Goal: Task Accomplishment & Management: Use online tool/utility

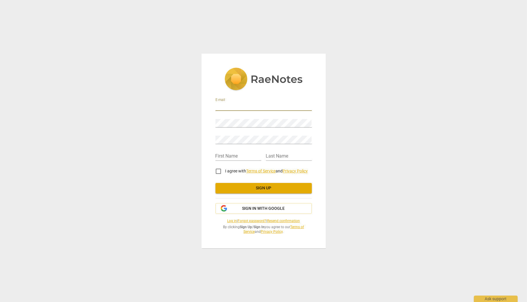
click at [233, 109] on input "email" at bounding box center [263, 106] width 96 height 8
type input "aimhara@icloud.com"
click at [226, 155] on input "text" at bounding box center [238, 156] width 46 height 8
type input "Aim"
click at [266, 153] on input "text" at bounding box center [289, 156] width 46 height 8
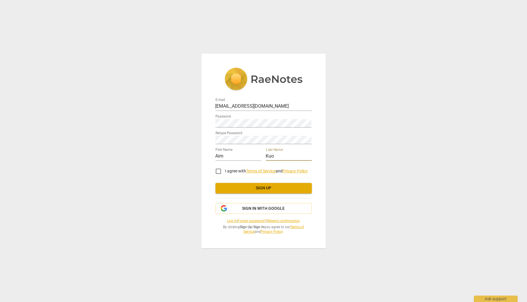
type input "Kuo"
click at [217, 169] on input "I agree with Terms of Service and Privacy Policy" at bounding box center [218, 171] width 14 height 14
checkbox input "true"
click at [243, 189] on span "Sign up" at bounding box center [263, 188] width 87 height 6
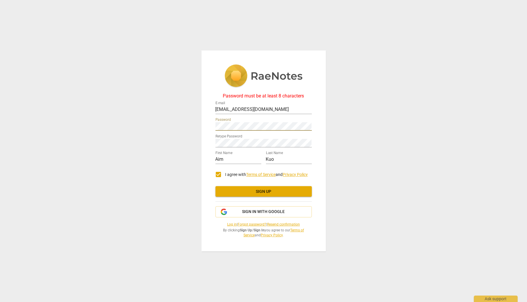
click at [197, 126] on div "Password must be at least 8 characters E-mail aimhara@icloud.com Password Retyp…" at bounding box center [263, 151] width 527 height 302
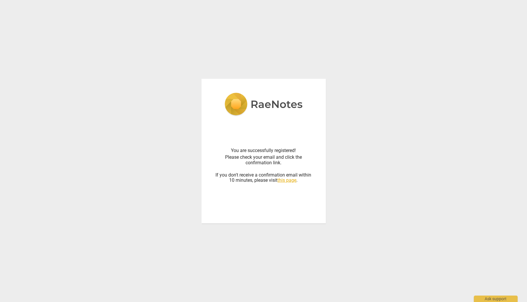
click at [277, 185] on div "You are successfully registered! Please check your email and click the confirma…" at bounding box center [263, 164] width 96 height 89
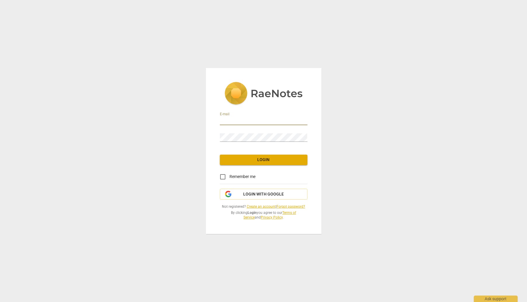
click at [247, 121] on input "email" at bounding box center [264, 121] width 88 height 8
type input "[EMAIL_ADDRESS][DOMAIN_NAME]"
drag, startPoint x: 245, startPoint y: 173, endPoint x: 243, endPoint y: 176, distance: 3.5
click at [243, 176] on label "Remember me" at bounding box center [236, 177] width 40 height 14
click at [243, 176] on span "Remember me" at bounding box center [243, 177] width 26 height 6
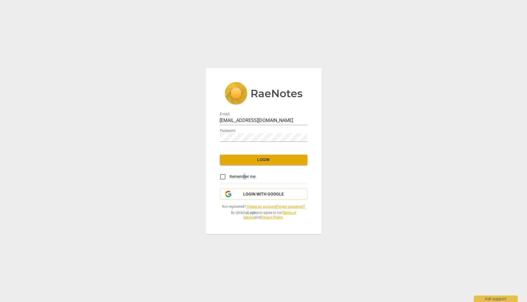
click at [230, 176] on input "Remember me" at bounding box center [223, 177] width 14 height 14
checkbox input "true"
click at [249, 160] on span "Login" at bounding box center [263, 160] width 78 height 6
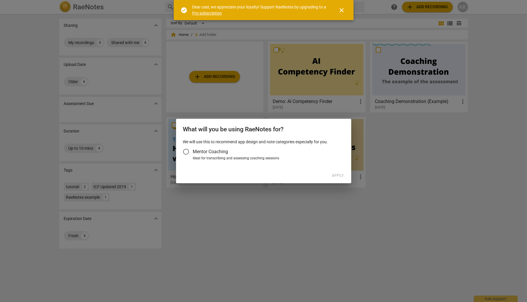
click at [221, 155] on span "Mentor Coaching" at bounding box center [210, 151] width 35 height 7
click at [193, 155] on input "Mentor Coaching" at bounding box center [186, 152] width 14 height 14
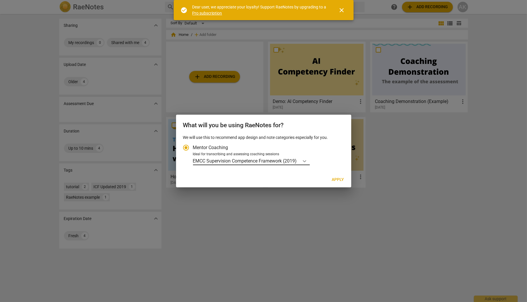
click at [304, 162] on icon "Account type" at bounding box center [304, 161] width 6 height 6
click at [0, 0] on input "Ideal for transcribing and assessing coaching sessions EMCC Supervision Compete…" at bounding box center [0, 0] width 0 height 0
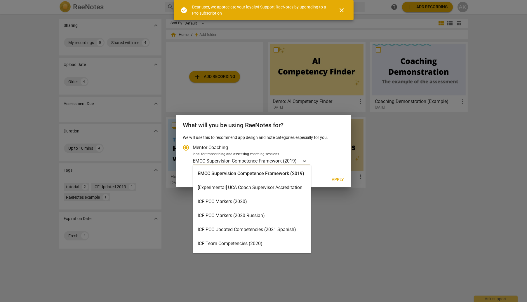
click at [263, 202] on div "ICF PCC Markers (2020)" at bounding box center [252, 202] width 118 height 14
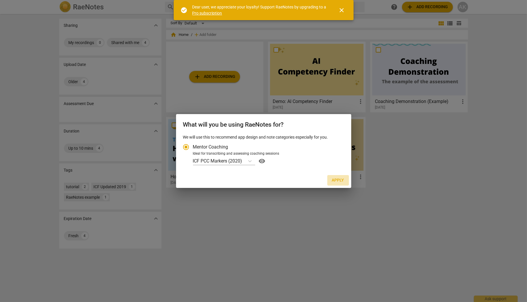
click at [343, 178] on span "Apply" at bounding box center [338, 180] width 12 height 6
radio input "false"
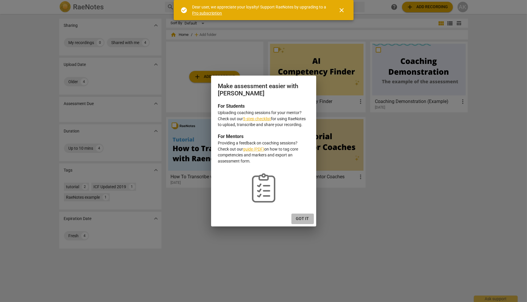
click at [303, 215] on button "Got it" at bounding box center [302, 219] width 22 height 11
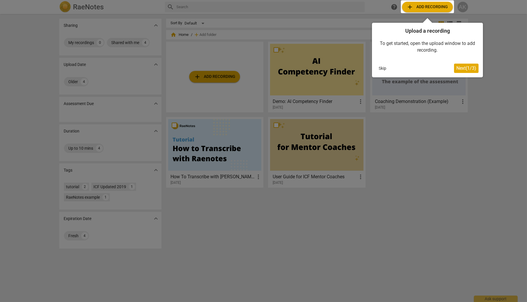
click at [467, 67] on span "Next ( 1 / 3 )" at bounding box center [466, 68] width 20 height 6
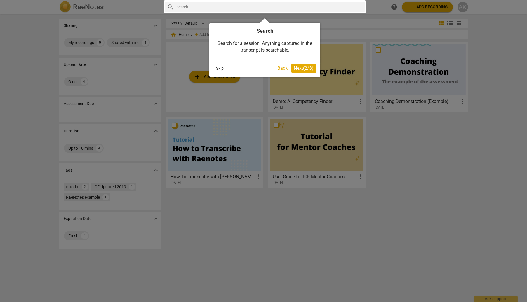
click at [303, 67] on span "Next ( 2 / 3 )" at bounding box center [303, 68] width 20 height 6
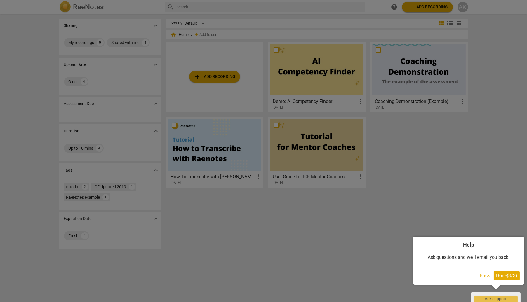
click at [410, 186] on div at bounding box center [263, 151] width 527 height 302
click at [227, 79] on div at bounding box center [263, 151] width 527 height 302
click at [506, 276] on span "Done ( 3 / 3 )" at bounding box center [506, 276] width 21 height 6
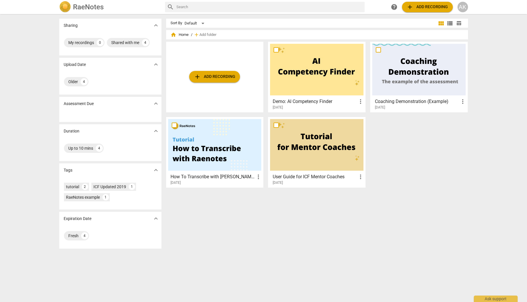
click at [225, 73] on button "add Add recording" at bounding box center [214, 77] width 51 height 12
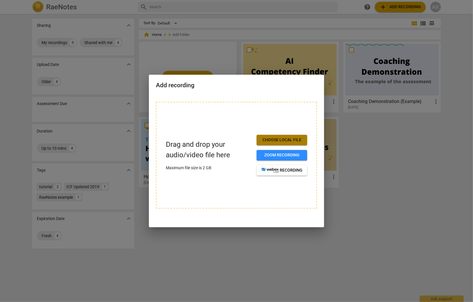
click at [282, 140] on span "Choose local file" at bounding box center [281, 140] width 41 height 6
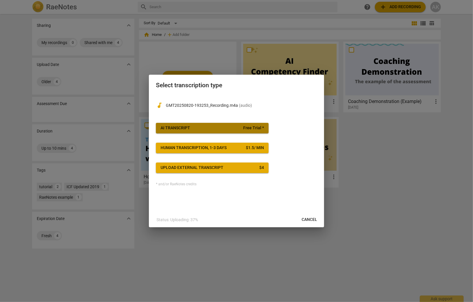
click at [180, 128] on div "AI Transcript" at bounding box center [174, 128] width 29 height 6
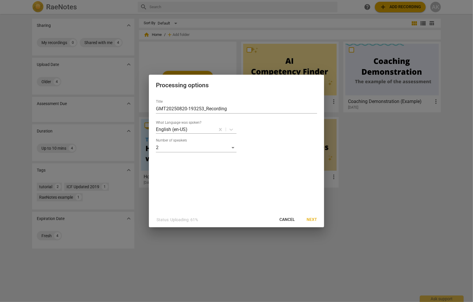
click at [311, 219] on span "Next" at bounding box center [311, 220] width 11 height 6
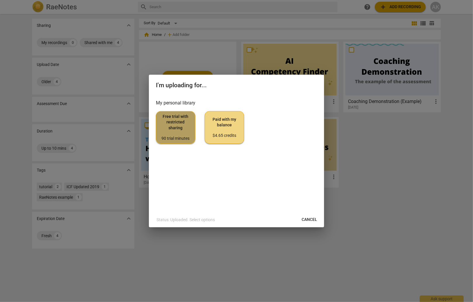
click at [175, 136] on div "90 trial minutes" at bounding box center [175, 139] width 29 height 6
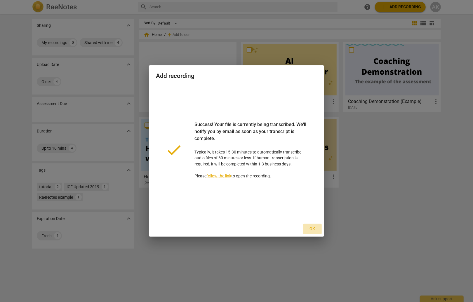
click at [312, 228] on span "Ok" at bounding box center [311, 229] width 9 height 6
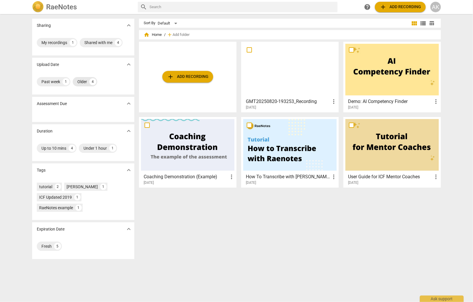
click at [79, 83] on div "Older" at bounding box center [82, 82] width 10 height 6
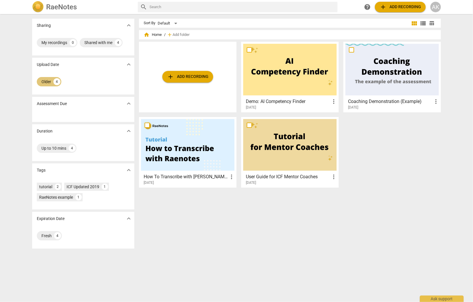
click at [50, 80] on div "Older 4" at bounding box center [49, 81] width 25 height 9
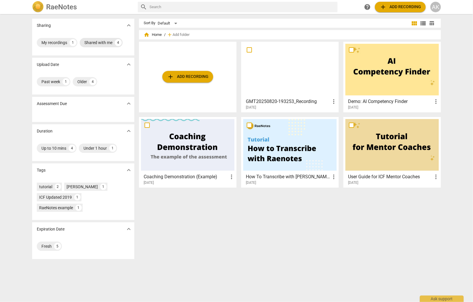
click at [115, 42] on div "4" at bounding box center [118, 42] width 7 height 7
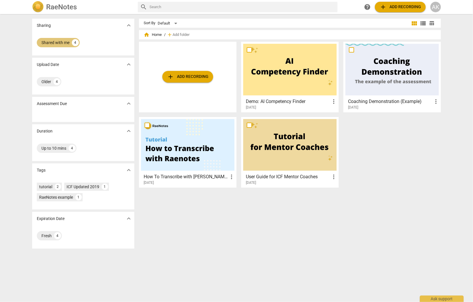
click at [66, 43] on div "Shared with me" at bounding box center [55, 43] width 28 height 6
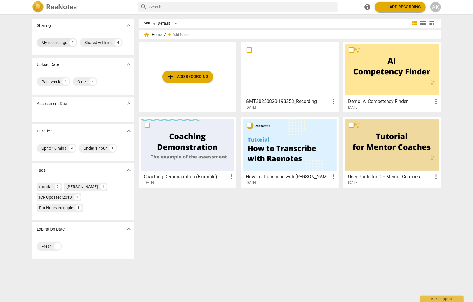
click at [54, 42] on div "My recordings" at bounding box center [54, 43] width 26 height 6
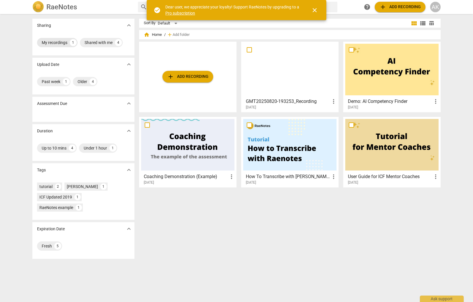
click at [47, 40] on div "My recordings" at bounding box center [55, 43] width 26 height 6
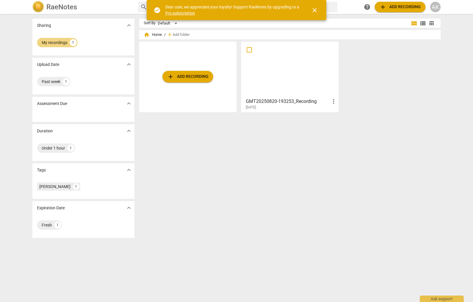
click at [285, 69] on div at bounding box center [289, 70] width 93 height 52
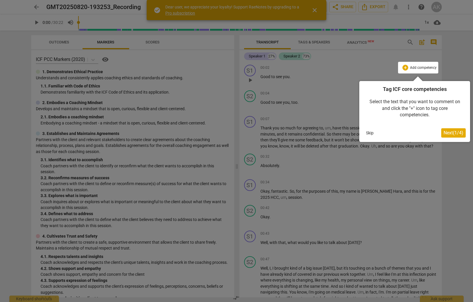
click at [449, 132] on span "Next ( 1 / 4 )" at bounding box center [454, 133] width 20 height 6
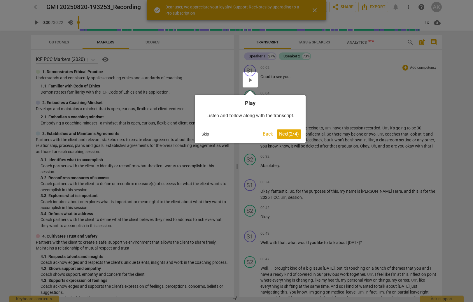
click at [297, 134] on span "Next ( 2 / 4 )" at bounding box center [289, 134] width 20 height 6
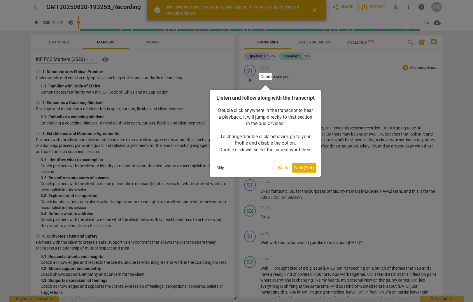
click at [304, 171] on span "Next ( 3 / 4 )" at bounding box center [304, 168] width 20 height 6
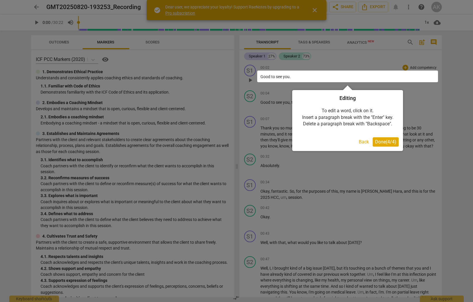
click at [388, 141] on span "Done ( 4 / 4 )" at bounding box center [385, 142] width 21 height 6
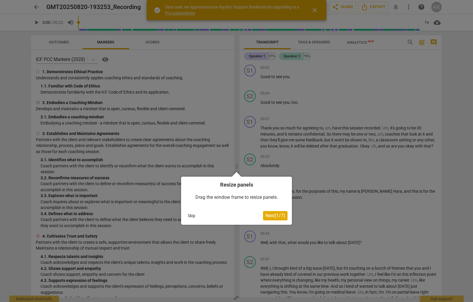
click at [281, 217] on span "Next ( 1 / 7 )" at bounding box center [275, 216] width 20 height 6
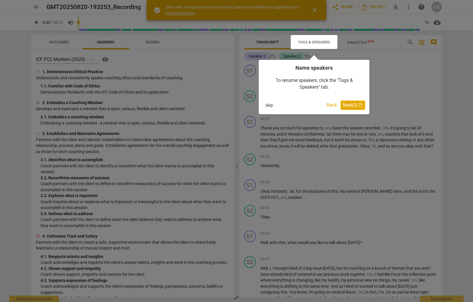
click at [350, 104] on span "Next ( 2 / 7 )" at bounding box center [353, 105] width 20 height 6
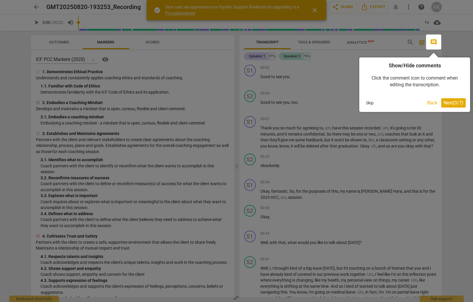
click at [458, 102] on span "Next ( 3 / 7 )" at bounding box center [454, 103] width 20 height 6
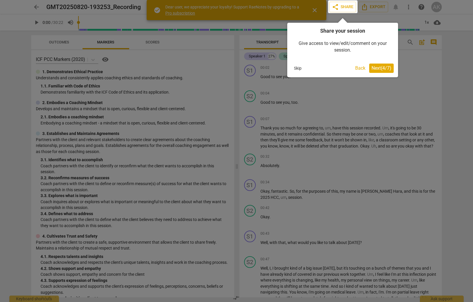
click at [382, 68] on span "Next ( 4 / 7 )" at bounding box center [382, 68] width 20 height 6
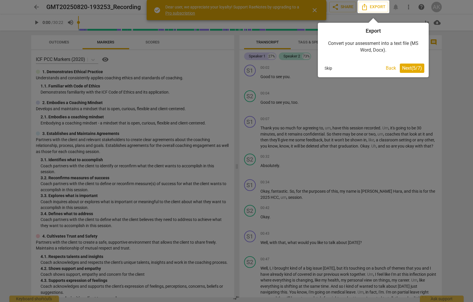
click at [411, 67] on span "Next ( 5 / 7 )" at bounding box center [412, 68] width 20 height 6
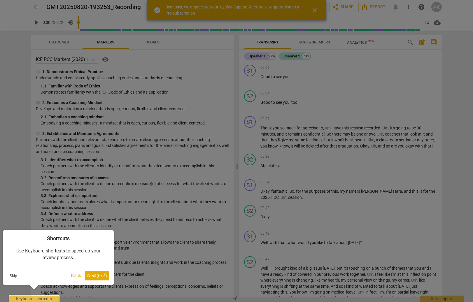
click at [97, 274] on span "Next ( 6 / 7 )" at bounding box center [97, 276] width 20 height 6
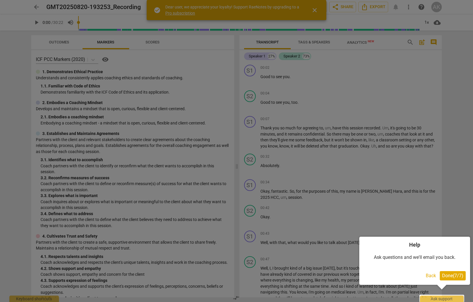
click at [460, 276] on span "Done ( 7 / 7 )" at bounding box center [452, 276] width 21 height 6
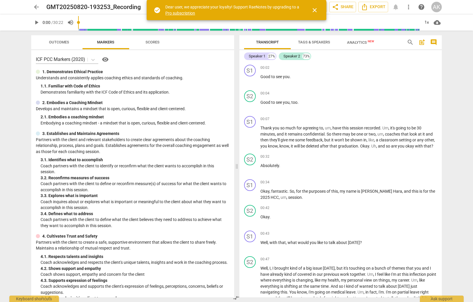
click at [320, 41] on span "Tags & Speakers" at bounding box center [314, 42] width 32 height 4
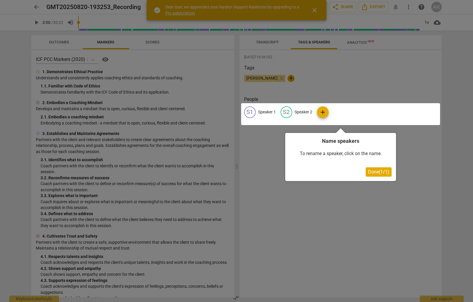
click at [273, 111] on div at bounding box center [340, 114] width 199 height 22
click at [378, 169] on span "Done ( 1 / 1 )" at bounding box center [378, 172] width 21 height 6
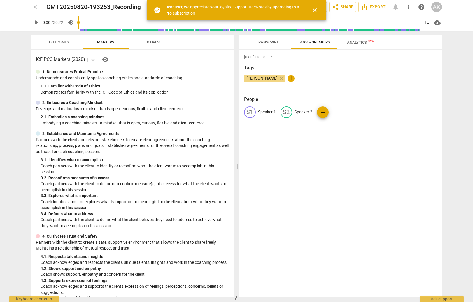
click at [261, 113] on p "Speaker 1" at bounding box center [267, 112] width 18 height 6
type input "Amy Hara (coach)"
click at [338, 110] on p "Speaker 2" at bounding box center [342, 112] width 18 height 6
type input "Client"
click at [402, 166] on div "2025-08-21T18:58:55Z Tags Aim Kuo close + People AH Amy Hara (coach) edit Clien…" at bounding box center [341, 173] width 202 height 247
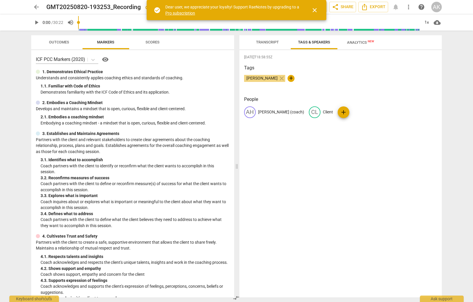
click at [265, 40] on span "Transcript" at bounding box center [267, 42] width 23 height 4
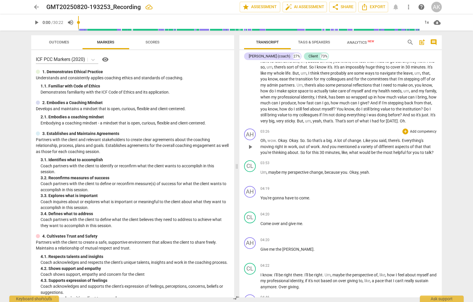
scroll to position [292, 0]
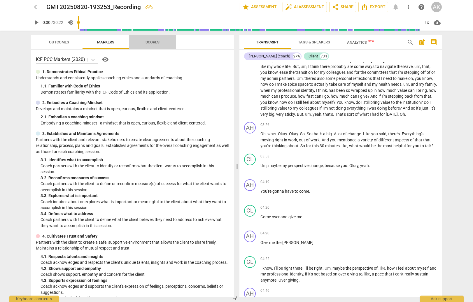
click at [161, 45] on span "Scores" at bounding box center [153, 43] width 28 height 8
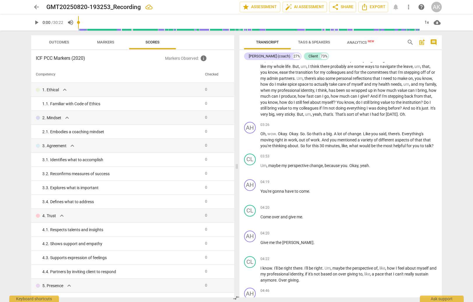
click at [57, 40] on span "Outcomes" at bounding box center [59, 42] width 20 height 4
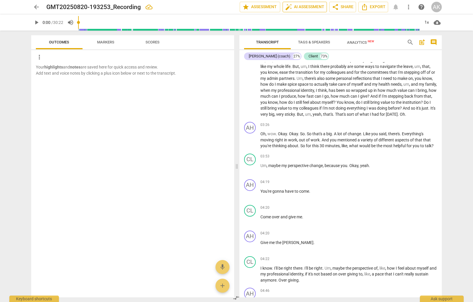
click at [304, 7] on span "auto_fix_high AI Assessment" at bounding box center [304, 7] width 39 height 7
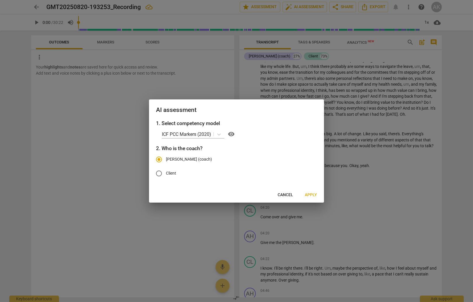
click at [311, 194] on span "Apply" at bounding box center [311, 195] width 12 height 6
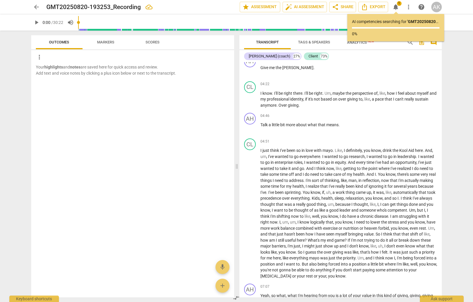
scroll to position [496, 0]
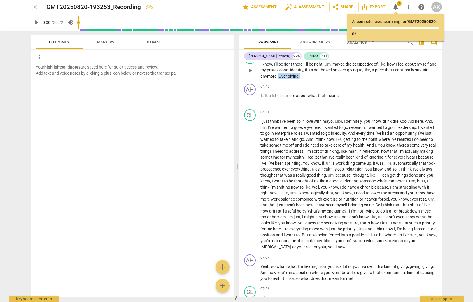
drag, startPoint x: 314, startPoint y: 85, endPoint x: 292, endPoint y: 85, distance: 21.9
click at [292, 79] on p "I know . I'll be right there . I'll be right . Um , maybe the perspective of , …" at bounding box center [349, 70] width 177 height 18
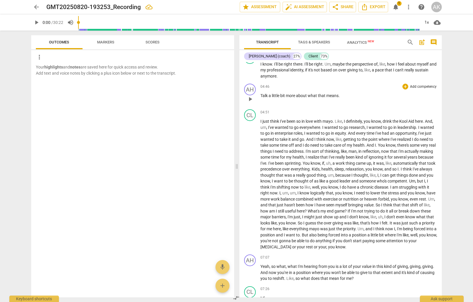
click at [261, 98] on span "Talk" at bounding box center [265, 95] width 8 height 5
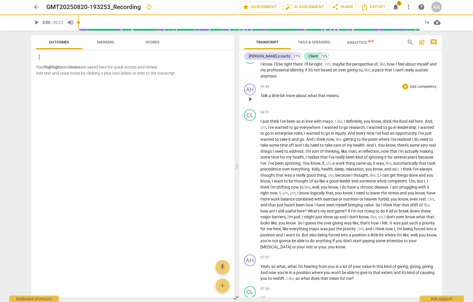
paste p
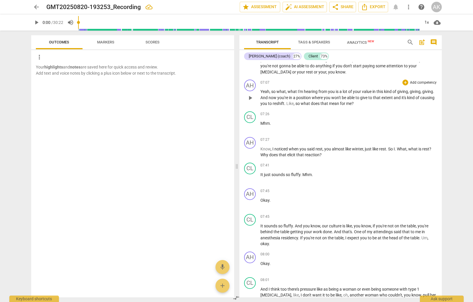
scroll to position [700, 0]
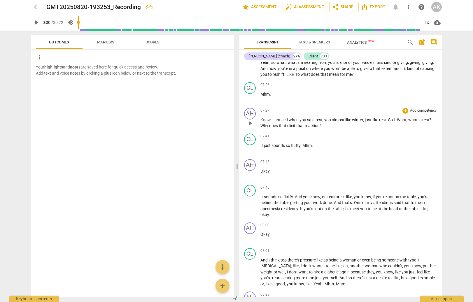
click at [356, 122] on span "winter" at bounding box center [357, 120] width 11 height 5
click at [360, 122] on span "winter" at bounding box center [357, 120] width 11 height 5
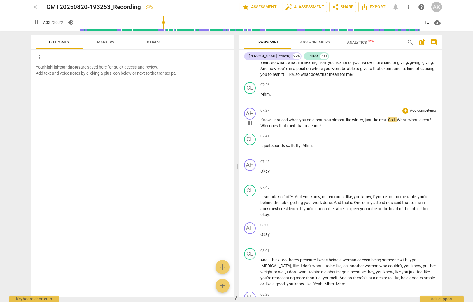
click at [362, 122] on span "winter" at bounding box center [357, 120] width 11 height 5
type input "455"
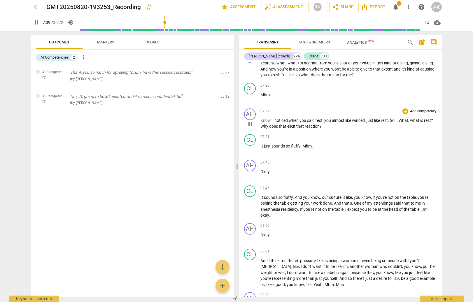
scroll to position [700, 0]
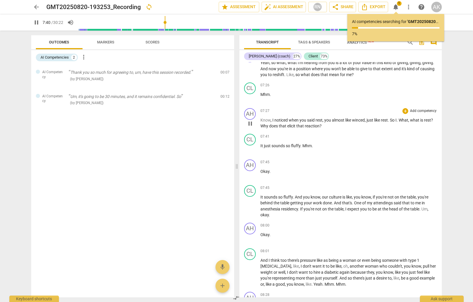
click at [369, 123] on span "just" at bounding box center [371, 120] width 8 height 5
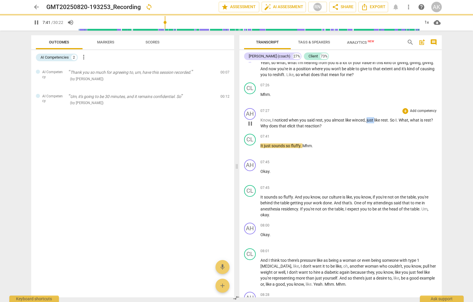
click at [369, 123] on span "just" at bounding box center [371, 120] width 8 height 5
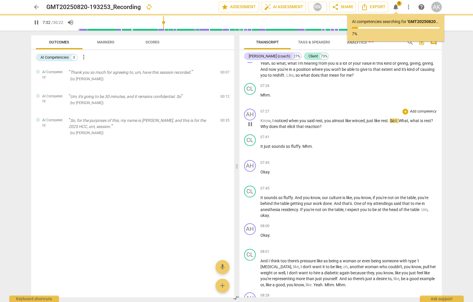
scroll to position [701, 0]
click at [373, 122] on span "just" at bounding box center [371, 120] width 8 height 5
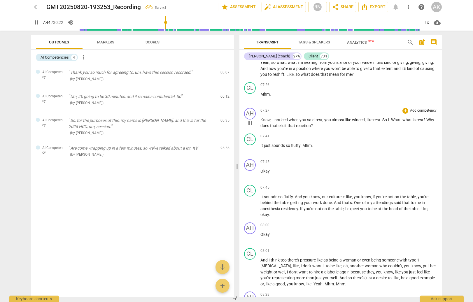
click at [391, 122] on span "." at bounding box center [390, 120] width 2 height 5
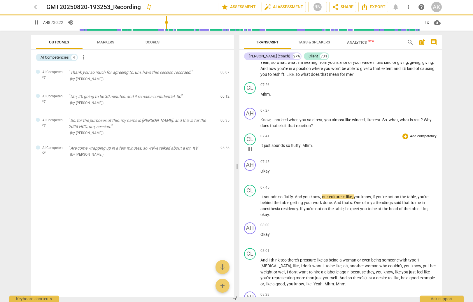
click at [365, 139] on div "07:41 + Add competency keyboard_arrow_right" at bounding box center [349, 137] width 177 height 6
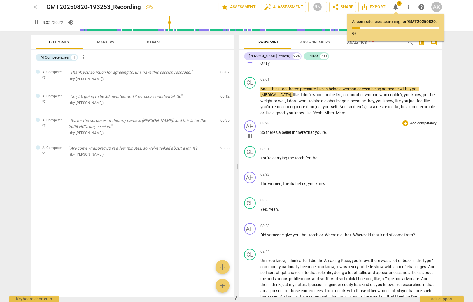
scroll to position [876, 0]
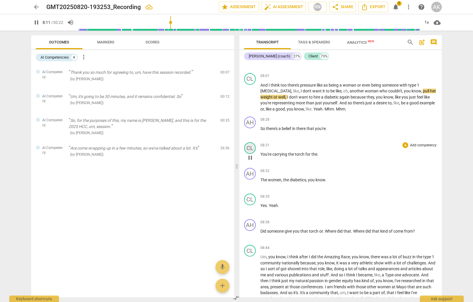
drag, startPoint x: 248, startPoint y: 159, endPoint x: 251, endPoint y: 157, distance: 3.6
click at [251, 154] on div "CL" at bounding box center [250, 148] width 12 height 12
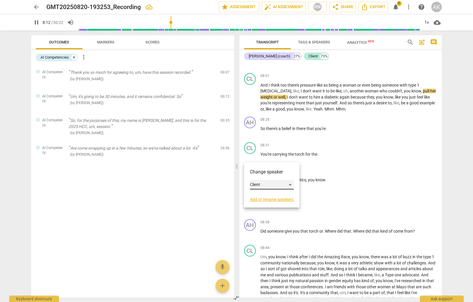
click at [262, 188] on div "Client" at bounding box center [272, 184] width 44 height 9
click at [265, 173] on li "Amy Hara (coach)" at bounding box center [277, 173] width 55 height 11
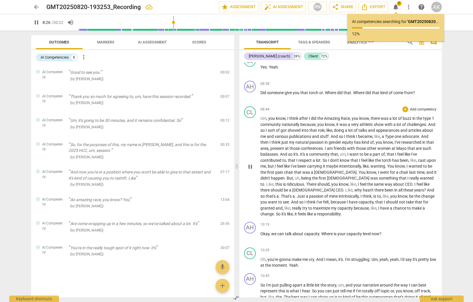
scroll to position [1052, 0]
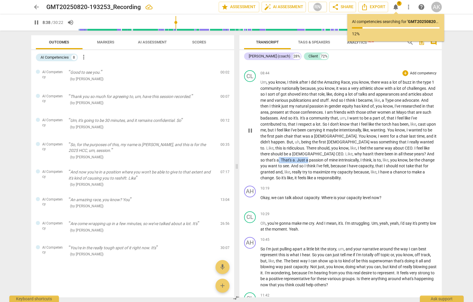
drag, startPoint x: 426, startPoint y: 162, endPoint x: 396, endPoint y: 165, distance: 29.8
click at [396, 165] on p "Um , you know , I think after I did the Amazing Race , you know , there was a l…" at bounding box center [349, 130] width 177 height 102
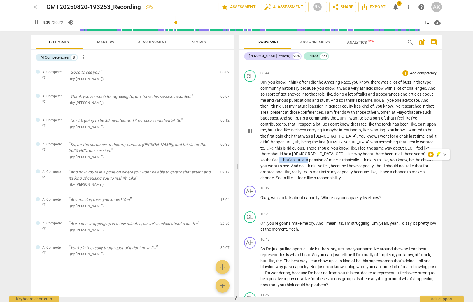
type input "520"
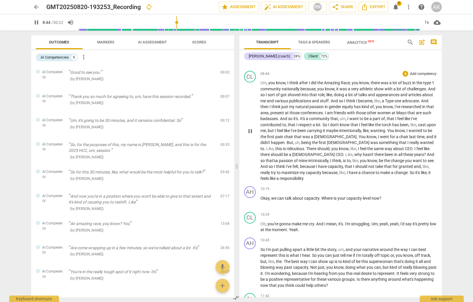
scroll to position [1052, 0]
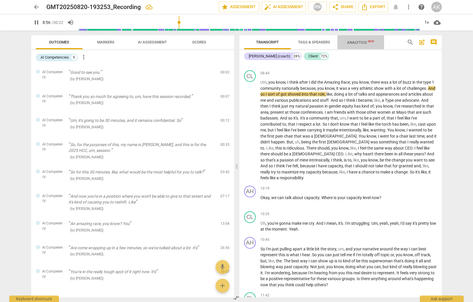
click at [364, 39] on span "Analytics New" at bounding box center [360, 42] width 41 height 9
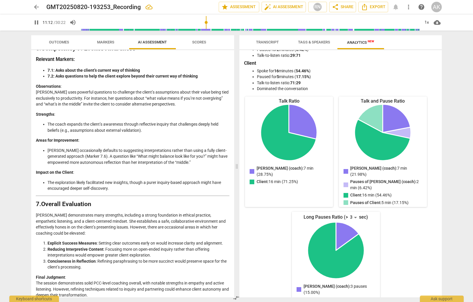
scroll to position [900, 0]
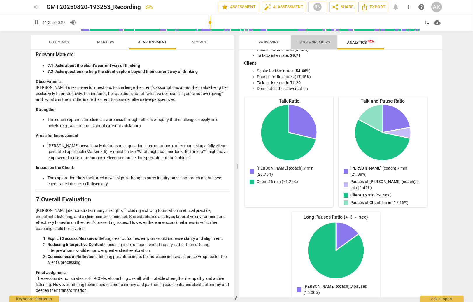
click at [317, 40] on span "Tags & Speakers" at bounding box center [314, 42] width 32 height 4
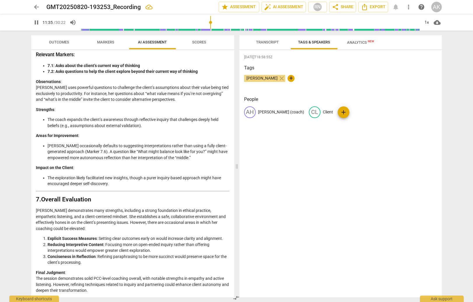
click at [268, 43] on span "Transcript" at bounding box center [267, 42] width 23 height 4
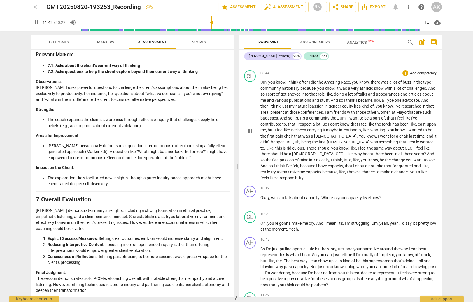
scroll to position [1300, 0]
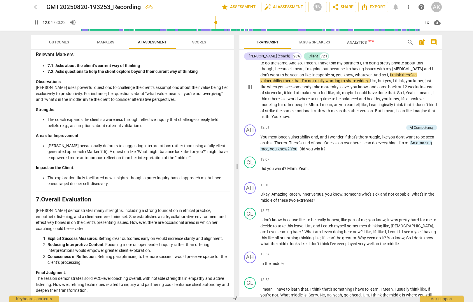
click at [413, 107] on span "that" at bounding box center [408, 104] width 8 height 5
type input "726"
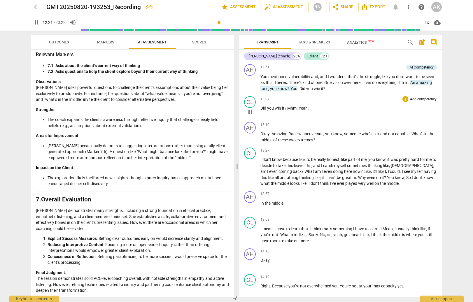
scroll to position [1358, 0]
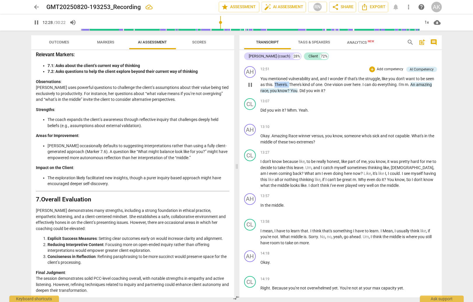
drag, startPoint x: 274, startPoint y: 92, endPoint x: 289, endPoint y: 92, distance: 14.9
click at [289, 92] on p "You mentioned vulnerability and , and I wonder if that's the struggle , like yo…" at bounding box center [349, 85] width 177 height 18
type input "750"
click at [315, 87] on span "One" at bounding box center [314, 84] width 8 height 5
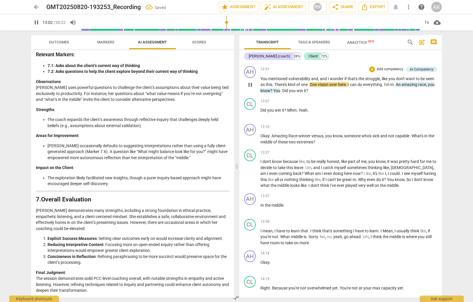
click at [315, 87] on span "One" at bounding box center [314, 84] width 8 height 5
click at [312, 87] on span "One" at bounding box center [314, 84] width 8 height 5
click at [316, 87] on span "One" at bounding box center [314, 84] width 8 height 5
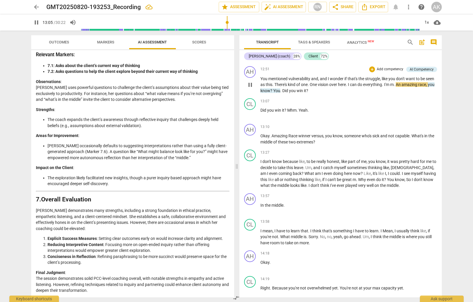
click at [317, 87] on span "One" at bounding box center [314, 84] width 8 height 5
click at [391, 87] on span "An" at bounding box center [389, 84] width 6 height 5
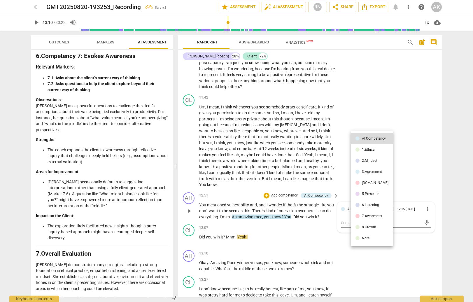
scroll to position [1408, 0]
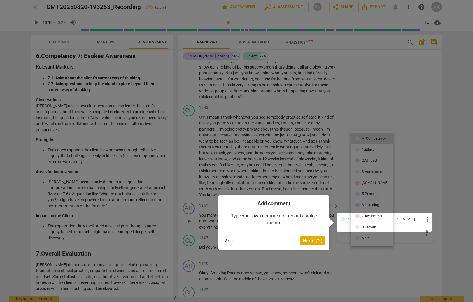
click at [323, 122] on div at bounding box center [236, 151] width 473 height 302
click at [229, 242] on button "Skip" at bounding box center [229, 241] width 12 height 9
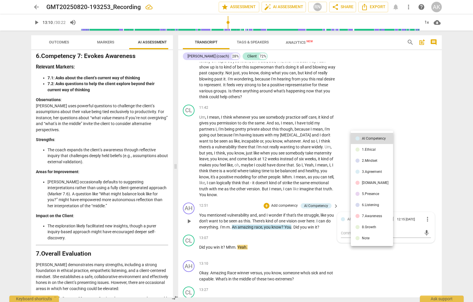
click at [389, 112] on div at bounding box center [236, 151] width 473 height 302
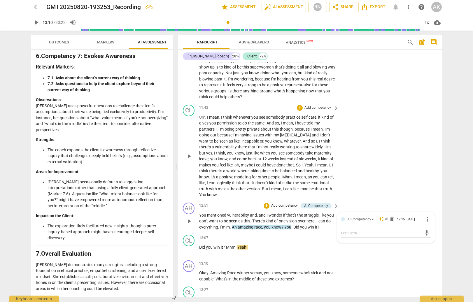
click at [321, 139] on span "think" at bounding box center [325, 141] width 9 height 5
click at [354, 217] on span "AI Competency" at bounding box center [364, 219] width 24 height 4
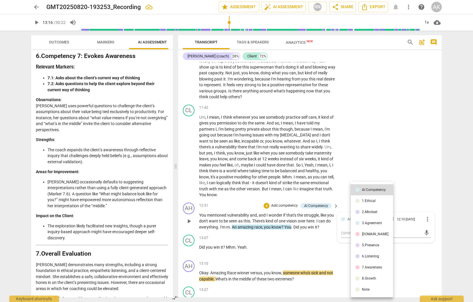
click at [335, 242] on div at bounding box center [236, 151] width 473 height 302
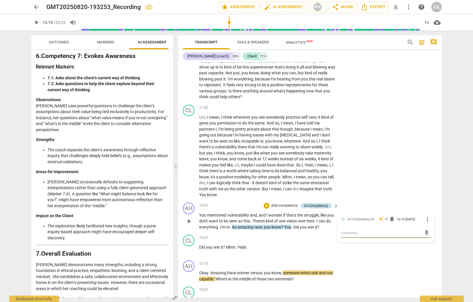
click at [324, 203] on div "AI Competency" at bounding box center [316, 205] width 24 height 5
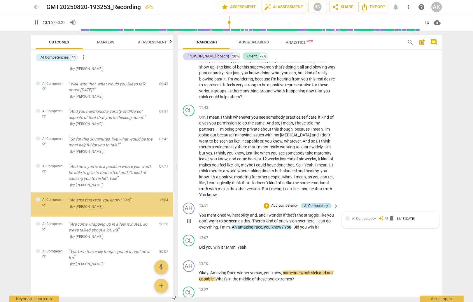
scroll to position [104, 0]
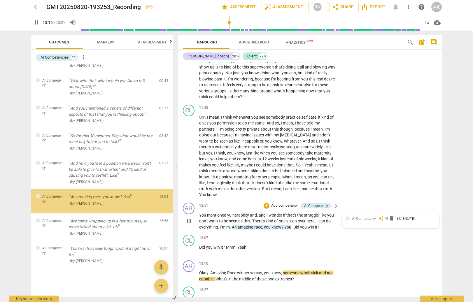
click at [335, 203] on span "keyboard_arrow_right" at bounding box center [336, 206] width 7 height 7
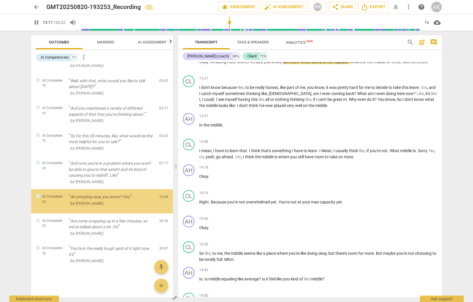
scroll to position [71, 0]
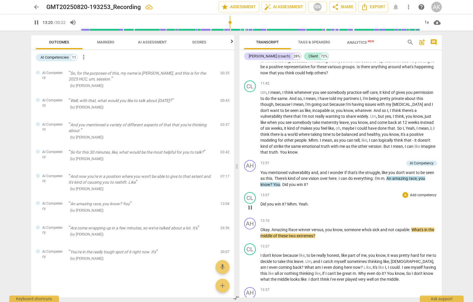
drag, startPoint x: 419, startPoint y: 173, endPoint x: 375, endPoint y: 207, distance: 56.1
click at [375, 207] on div "13:07 + Add competency keyboard_arrow_right Did you win it ? Mhm . Yeah ." at bounding box center [349, 202] width 177 height 21
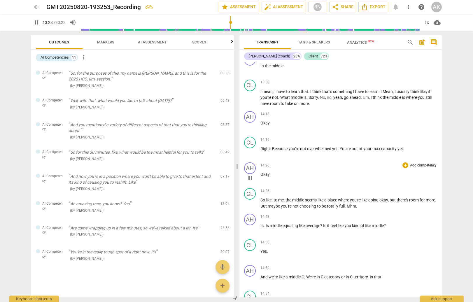
scroll to position [1294, 0]
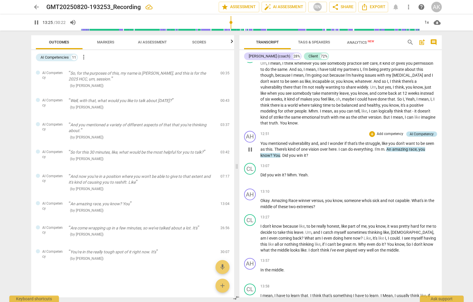
click at [416, 137] on div "AI Competency" at bounding box center [422, 134] width 24 height 5
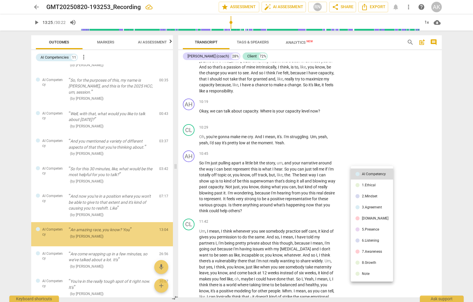
type input "806"
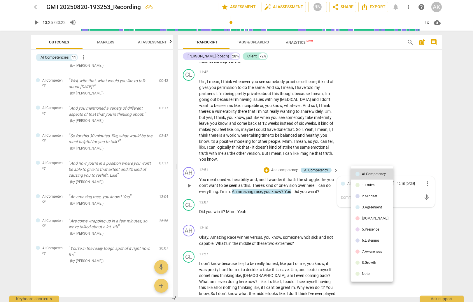
click at [416, 142] on div at bounding box center [236, 151] width 473 height 302
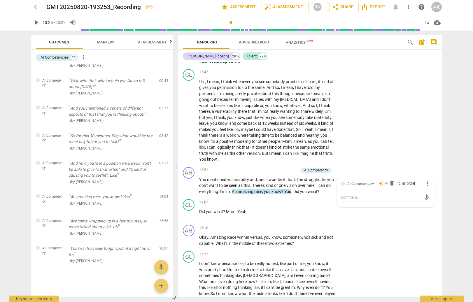
click at [426, 180] on span "more_vert" at bounding box center [427, 183] width 7 height 7
click at [431, 184] on li "Delete" at bounding box center [432, 184] width 20 height 11
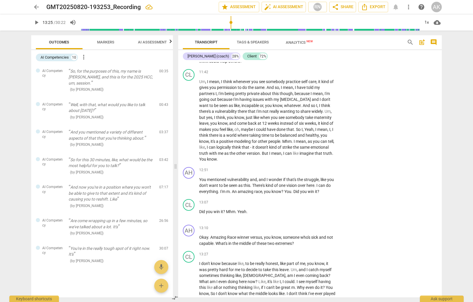
scroll to position [1472, 0]
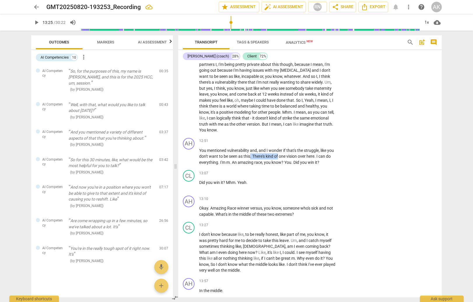
drag, startPoint x: 286, startPoint y: 146, endPoint x: 258, endPoint y: 147, distance: 28.6
click at [258, 148] on p "You mentioned vulnerability and , and I wonder if that's the struggle , like yo…" at bounding box center [267, 157] width 137 height 18
click at [211, 160] on span "An" at bounding box center [208, 162] width 6 height 5
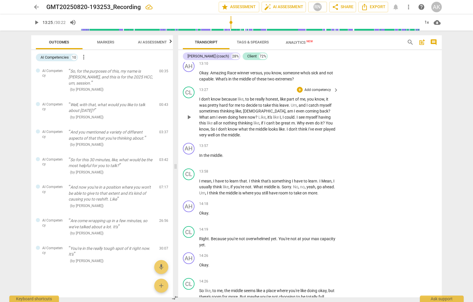
scroll to position [1618, 0]
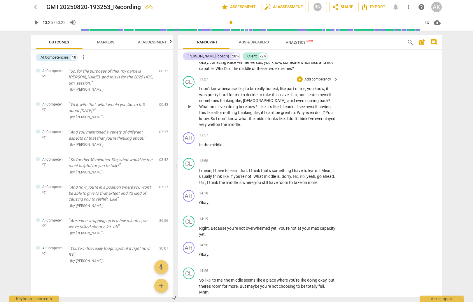
click at [291, 110] on span "m" at bounding box center [293, 112] width 4 height 5
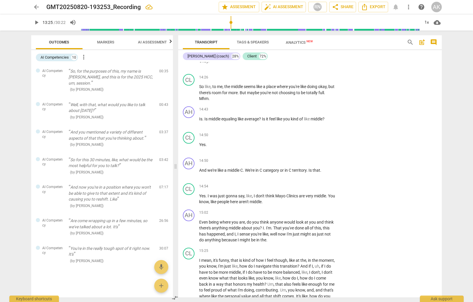
scroll to position [1822, 0]
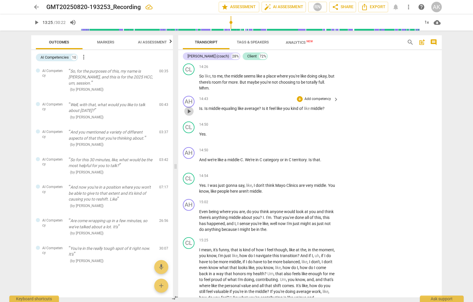
click at [192, 108] on span "play_arrow" at bounding box center [189, 111] width 7 height 7
click at [192, 108] on span "pause" at bounding box center [189, 111] width 7 height 7
click at [192, 108] on span "play_arrow" at bounding box center [189, 111] width 7 height 7
click at [191, 108] on span "pause" at bounding box center [189, 111] width 7 height 7
type input "888"
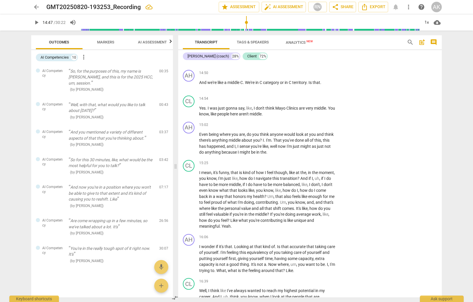
scroll to position [1910, 0]
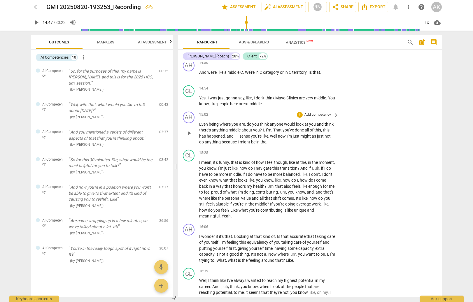
click at [272, 128] on span "." at bounding box center [272, 130] width 2 height 5
click at [190, 130] on span "play_arrow" at bounding box center [189, 133] width 7 height 7
click at [188, 130] on span "pause" at bounding box center [189, 133] width 7 height 7
type input "926"
click at [260, 140] on span "the" at bounding box center [258, 142] width 6 height 5
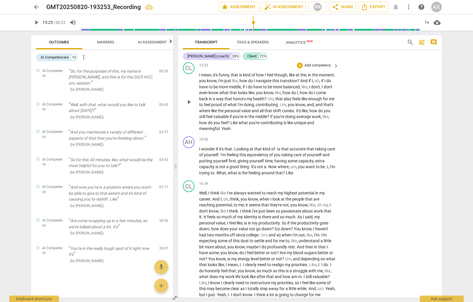
scroll to position [2027, 0]
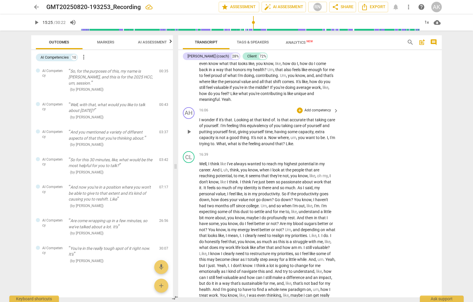
click at [271, 135] on span "Now" at bounding box center [272, 137] width 9 height 5
click at [277, 135] on span "Now" at bounding box center [272, 137] width 9 height 5
type input "992"
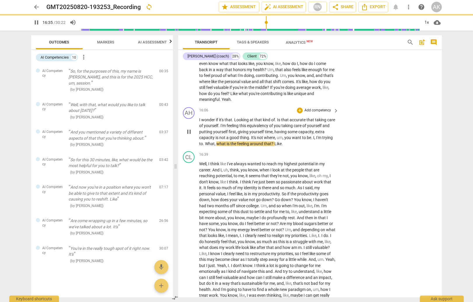
click at [396, 112] on div "AH play_arrow pause 16:06 + Add competency keyboard_arrow_right I wonder if it'…" at bounding box center [310, 127] width 264 height 44
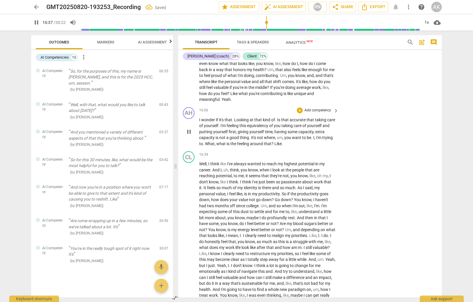
click at [283, 133] on p "I wonder if it's that . Looking at that kind of . Is that accurate that taking …" at bounding box center [267, 132] width 137 height 30
type input "999"
click at [189, 128] on span "pause" at bounding box center [189, 131] width 7 height 7
type input "1002"
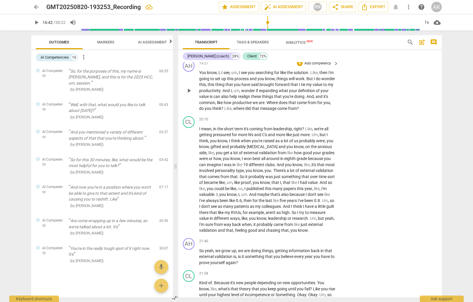
scroll to position [2377, 0]
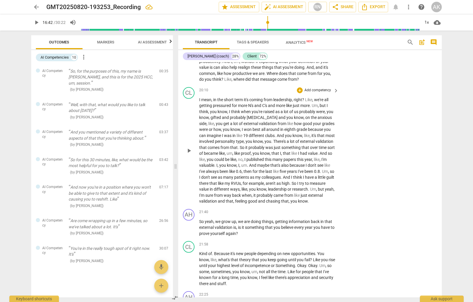
click at [268, 104] on span "C's" at bounding box center [265, 105] width 6 height 5
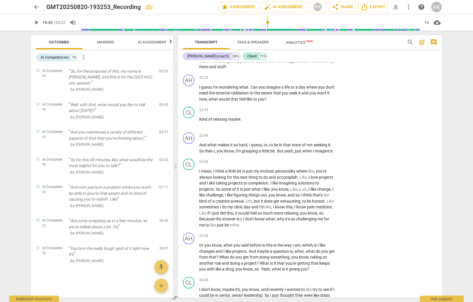
scroll to position [2610, 0]
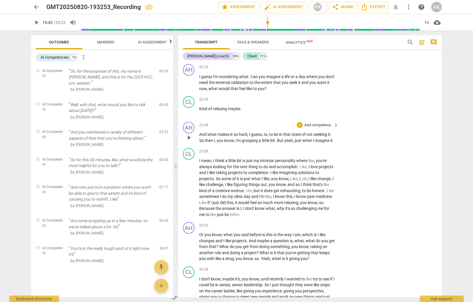
click at [315, 142] on span "I" at bounding box center [314, 140] width 2 height 5
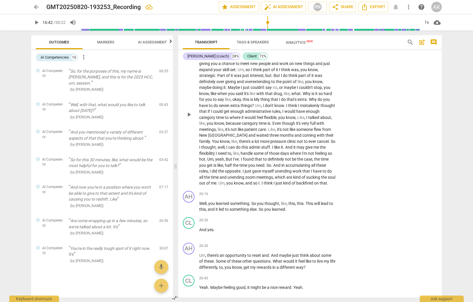
scroll to position [2902, 0]
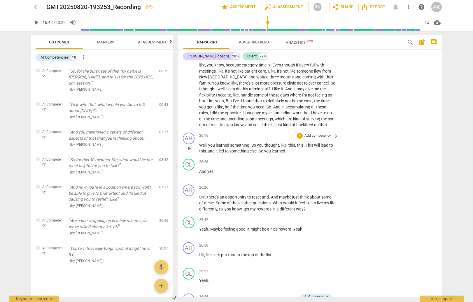
click at [309, 148] on span "This" at bounding box center [310, 145] width 8 height 5
click at [361, 182] on div "CL play_arrow pause 26:26 + Add competency keyboard_arrow_right And yes ." at bounding box center [310, 170] width 264 height 26
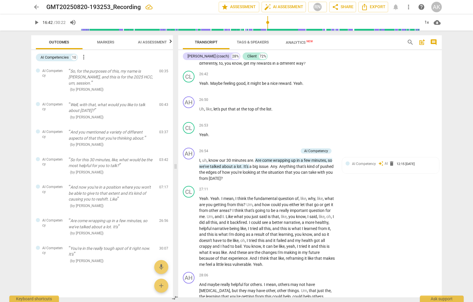
scroll to position [3077, 0]
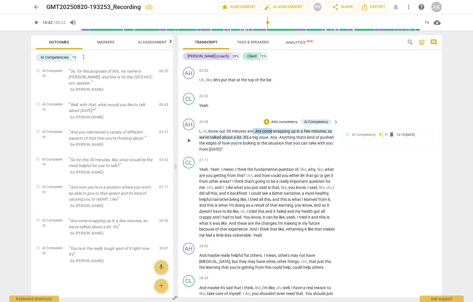
drag, startPoint x: 253, startPoint y: 137, endPoint x: 273, endPoint y: 137, distance: 20.1
click at [273, 137] on p "I , uh , know our 30 minutes are . Are come wrapping up in a few minutes , so w…" at bounding box center [267, 140] width 137 height 24
click at [268, 140] on span "." at bounding box center [267, 137] width 2 height 5
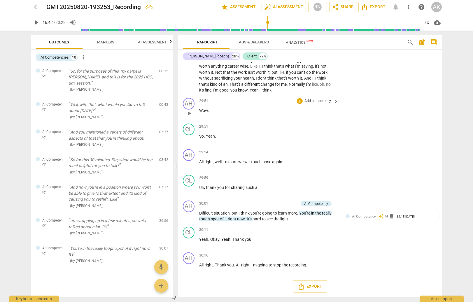
scroll to position [3539, 0]
click at [189, 183] on div "CL" at bounding box center [189, 181] width 12 height 12
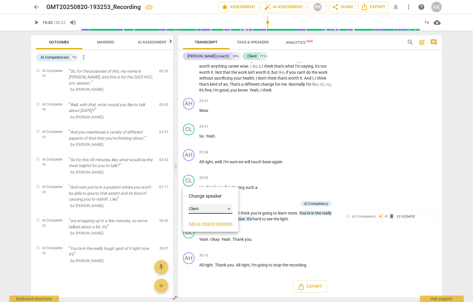
click at [200, 210] on div "Client" at bounding box center [211, 209] width 44 height 9
click at [206, 195] on li "Amy Hara (coach)" at bounding box center [216, 198] width 55 height 11
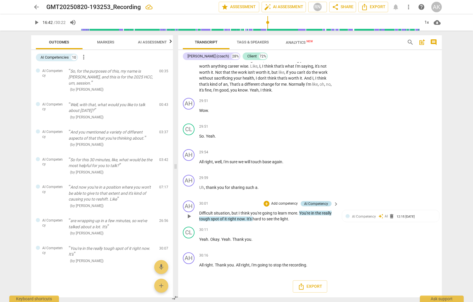
click at [322, 204] on div "AI Competency" at bounding box center [316, 203] width 24 height 5
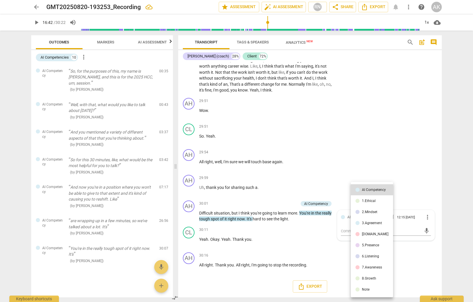
click at [359, 177] on div at bounding box center [236, 151] width 473 height 302
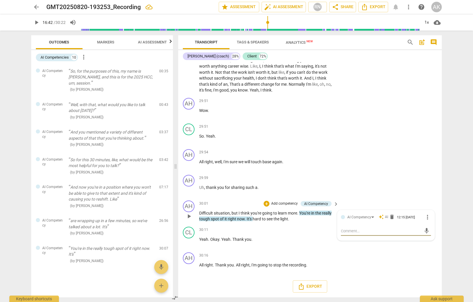
click at [428, 216] on span "more_vert" at bounding box center [427, 217] width 7 height 7
click at [432, 227] on li "Delete" at bounding box center [432, 228] width 20 height 11
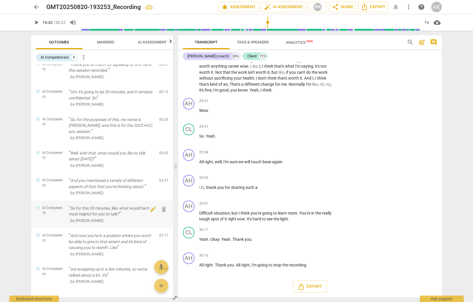
scroll to position [53, 0]
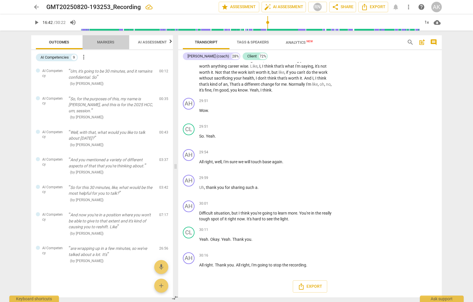
click at [101, 39] on span "Markers" at bounding box center [105, 43] width 31 height 8
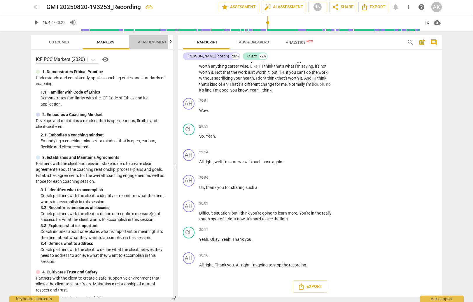
click at [160, 42] on span "AI Assessment" at bounding box center [152, 42] width 29 height 4
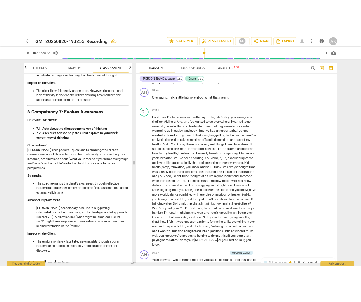
scroll to position [476, 0]
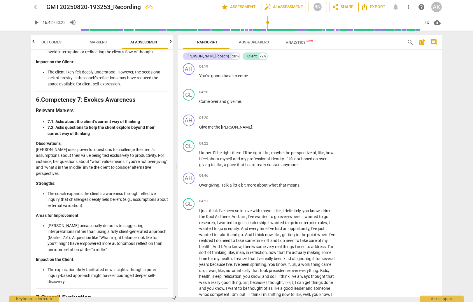
click at [374, 6] on span "Export" at bounding box center [373, 7] width 25 height 7
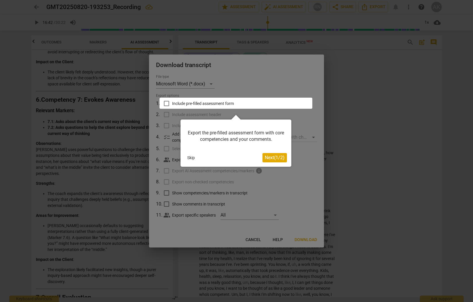
click at [187, 160] on button "Skip" at bounding box center [191, 157] width 12 height 9
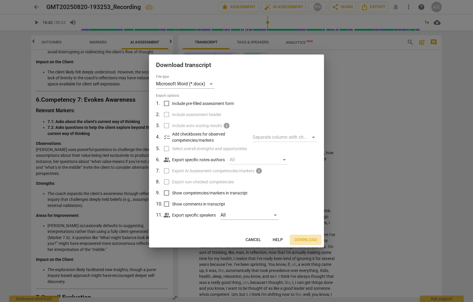
click at [305, 239] on span "Download" at bounding box center [306, 240] width 22 height 6
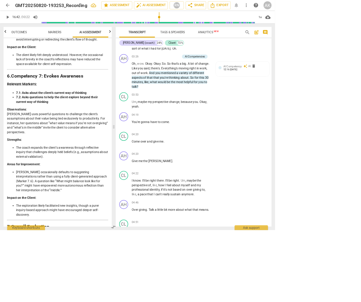
scroll to position [566, 0]
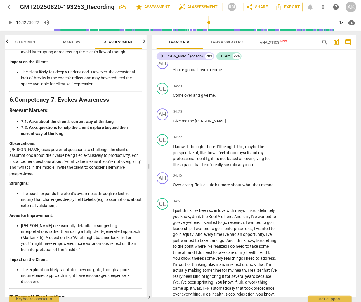
click at [282, 6] on span "Export" at bounding box center [287, 7] width 25 height 7
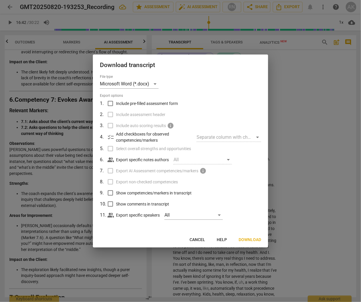
click at [110, 195] on input "Show competencies/markers in transcript" at bounding box center [110, 193] width 11 height 11
checkbox input "true"
click at [110, 205] on input "Show comments in transcript" at bounding box center [110, 204] width 11 height 11
checkbox input "true"
click at [108, 102] on input "Include pre-filled assessment form" at bounding box center [110, 103] width 11 height 11
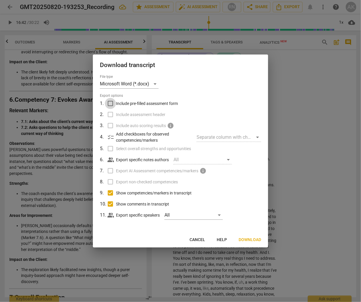
checkbox input "true"
click at [243, 238] on span "Download" at bounding box center [249, 240] width 22 height 6
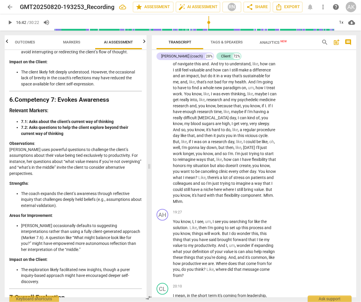
scroll to position [2696, 0]
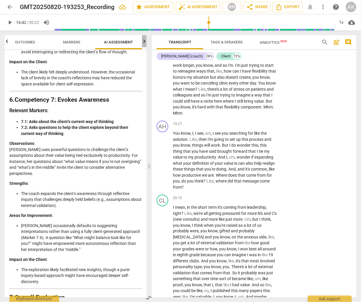
click at [142, 41] on icon "button" at bounding box center [144, 41] width 7 height 7
click at [121, 42] on span "Scores" at bounding box center [119, 42] width 14 height 4
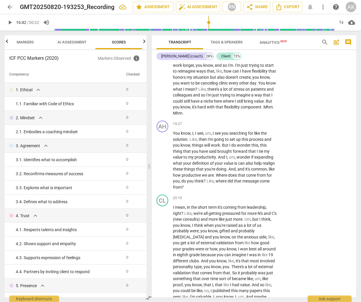
click at [76, 42] on span "AI Assessment" at bounding box center [72, 42] width 29 height 4
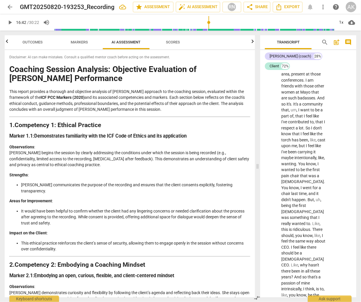
scroll to position [4987, 0]
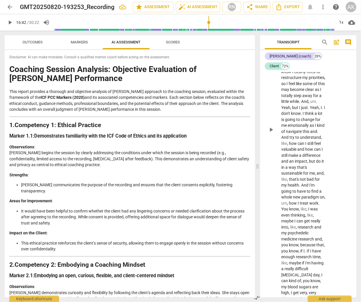
drag, startPoint x: 149, startPoint y: 165, endPoint x: 258, endPoint y: 169, distance: 108.3
click at [258, 169] on span at bounding box center [258, 167] width 4 height 272
click at [144, 2] on button "star Assessment" at bounding box center [153, 7] width 41 height 11
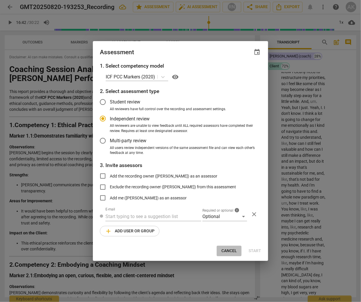
click at [224, 251] on span "Cancel" at bounding box center [228, 251] width 15 height 6
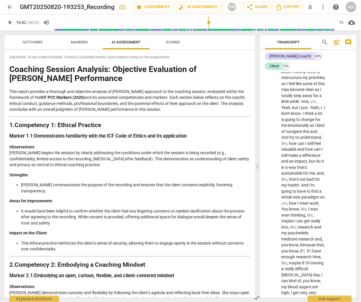
radio input "false"
click at [289, 5] on span "Export" at bounding box center [287, 7] width 25 height 7
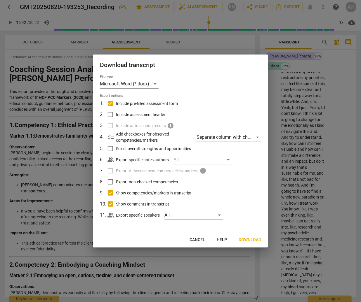
click at [106, 166] on label "Export AI Assessment competencies/markers info" at bounding box center [179, 170] width 153 height 11
click at [123, 160] on p "Export specific notes authors" at bounding box center [142, 160] width 53 height 6
click at [115, 185] on input "Export non-checked competencies" at bounding box center [110, 181] width 11 height 11
checkbox input "true"
click at [115, 209] on input "Show comments in transcript" at bounding box center [110, 204] width 11 height 11
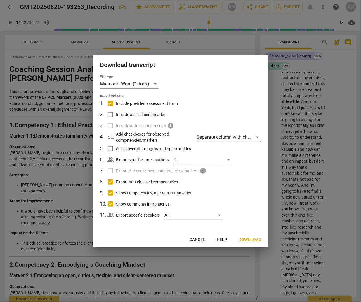
checkbox input "false"
click at [200, 239] on span "Cancel" at bounding box center [196, 240] width 15 height 6
checkbox input "false"
checkbox input "true"
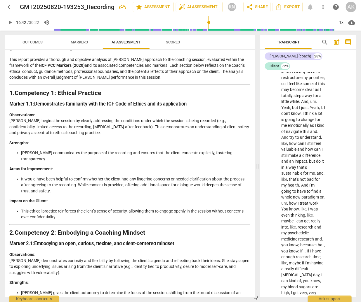
scroll to position [58, 0]
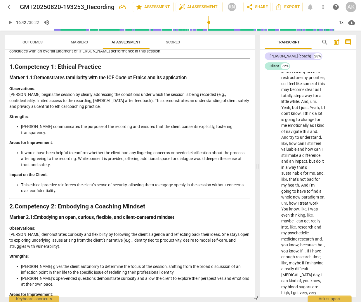
click at [339, 32] on div "Transcript Tags & Speakers Analytics New search post_add comment Amy Hara (coac…" at bounding box center [309, 167] width 103 height 272
click at [148, 150] on li "It would have been helpful to confirm whether the client had any lingering conc…" at bounding box center [135, 159] width 229 height 18
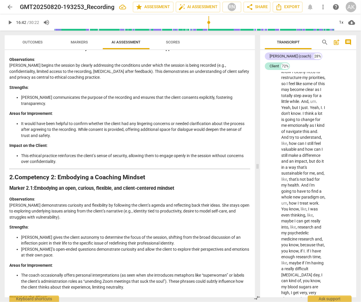
scroll to position [117, 0]
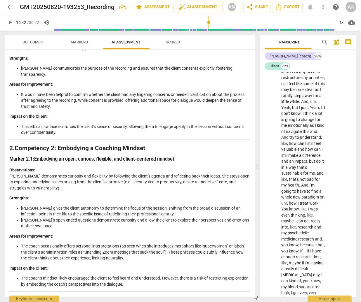
click at [202, 167] on p "Observations : Amy demonstrates curiosity and flexibility by following the clie…" at bounding box center [129, 179] width 241 height 24
type input "1002"
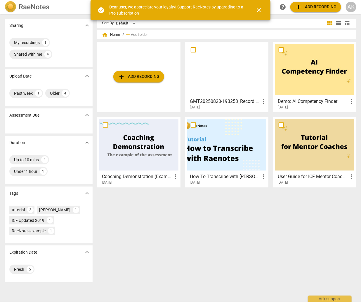
click at [145, 78] on span "add Add recording" at bounding box center [138, 76] width 41 height 7
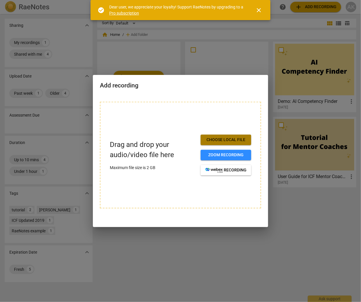
click at [217, 141] on span "Choose local file" at bounding box center [225, 140] width 41 height 6
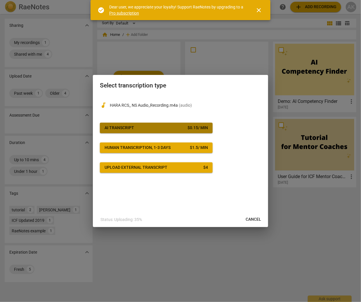
click at [193, 128] on div "$ 0.15 / min" at bounding box center [197, 128] width 20 height 6
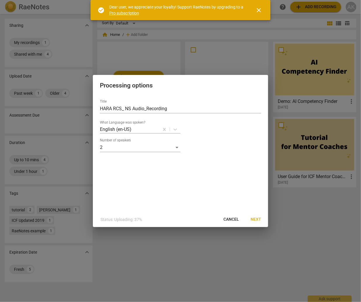
click at [255, 219] on span "Next" at bounding box center [255, 220] width 11 height 6
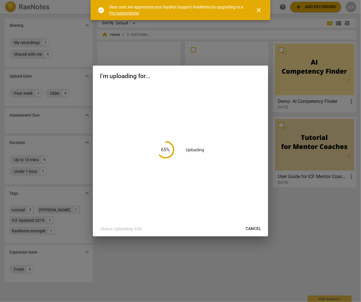
click at [263, 8] on span "close" at bounding box center [258, 10] width 14 height 7
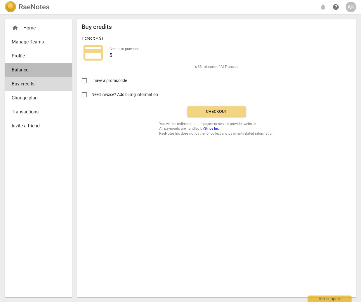
click at [38, 69] on span "Balance" at bounding box center [36, 70] width 49 height 7
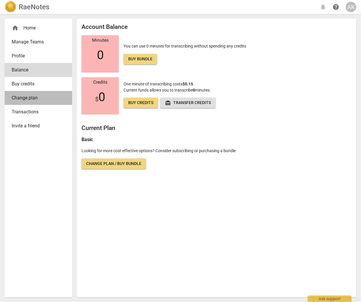
click at [36, 95] on span "Change plan" at bounding box center [36, 98] width 49 height 7
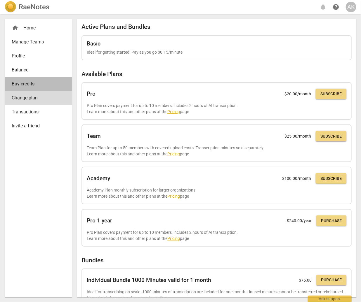
click at [36, 85] on span "Buy credits" at bounding box center [36, 84] width 49 height 7
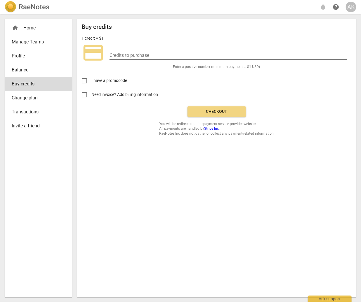
click at [166, 56] on input "number" at bounding box center [227, 56] width 237 height 8
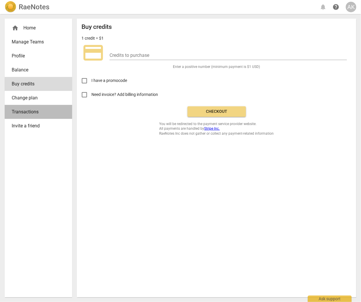
click at [28, 113] on span "Transactions" at bounding box center [36, 112] width 49 height 7
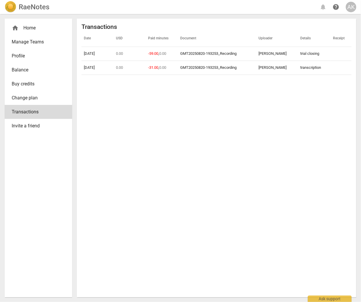
click at [36, 97] on span "Change plan" at bounding box center [36, 98] width 49 height 7
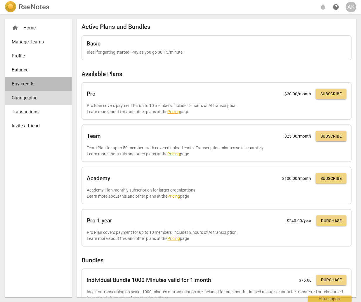
click at [36, 85] on span "Buy credits" at bounding box center [36, 84] width 49 height 7
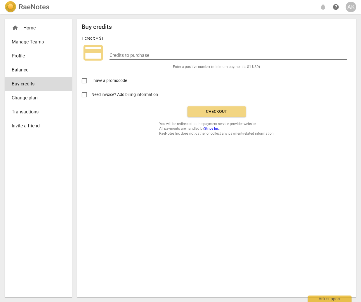
click at [122, 57] on input "number" at bounding box center [227, 56] width 237 height 8
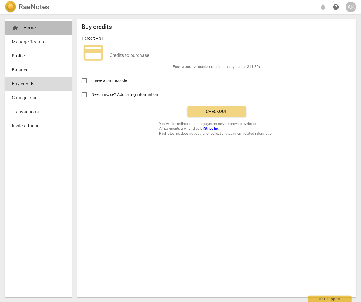
click at [29, 28] on div "home Home" at bounding box center [36, 28] width 49 height 7
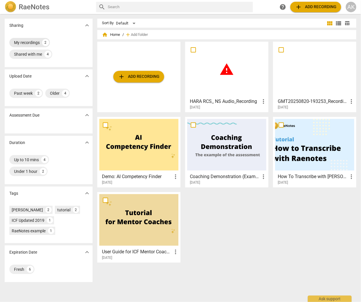
click at [30, 40] on div "My recordings" at bounding box center [27, 43] width 26 height 6
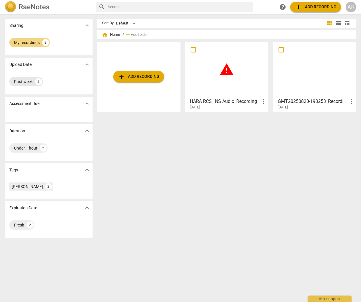
click at [28, 79] on div "Past week" at bounding box center [23, 82] width 19 height 6
click at [39, 83] on div "2" at bounding box center [38, 81] width 7 height 7
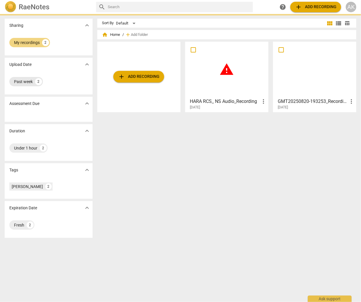
click at [39, 83] on div "2" at bounding box center [38, 81] width 7 height 7
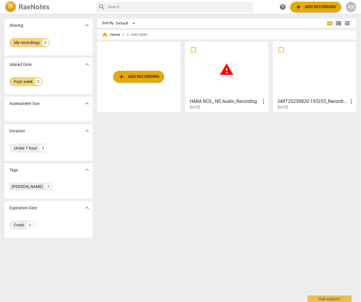
click at [177, 165] on div "Sort By Default view_module view_list table_chart home Home / add Add folder ad…" at bounding box center [228, 158] width 263 height 279
click at [137, 73] on span "add Add recording" at bounding box center [138, 76] width 41 height 7
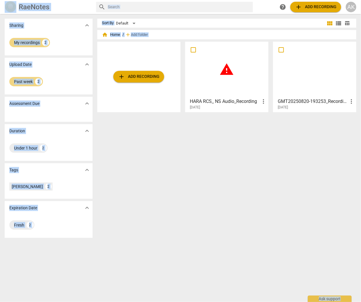
click at [132, 76] on span "add Add recording" at bounding box center [138, 76] width 41 height 7
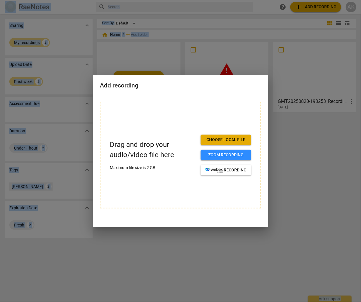
click at [223, 137] on span "Choose local file" at bounding box center [225, 140] width 41 height 6
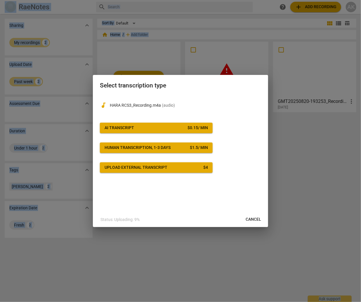
click at [177, 125] on span "AI Transcript $ 0.15 / min" at bounding box center [155, 128] width 103 height 6
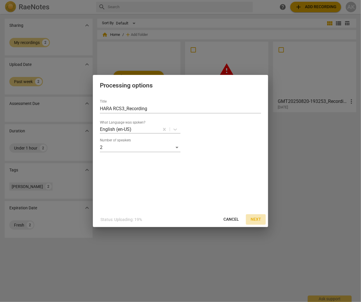
click at [257, 218] on span "Next" at bounding box center [255, 220] width 11 height 6
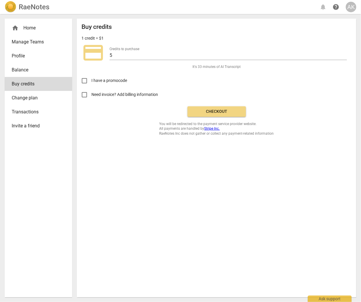
click at [158, 14] on div "home Home Manage Teams Profile Balance Buy credits Change plan Transactions Inv…" at bounding box center [180, 158] width 361 height 288
click at [215, 110] on span "Checkout" at bounding box center [216, 112] width 49 height 6
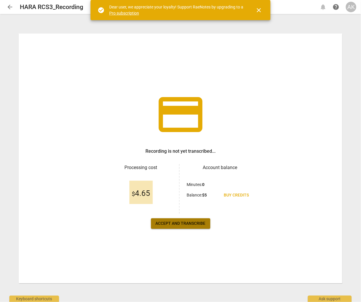
click at [175, 225] on span "Accept and transcribe" at bounding box center [180, 224] width 50 height 6
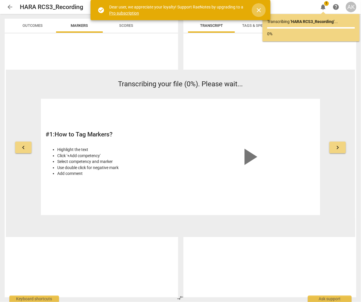
click at [263, 11] on span "close" at bounding box center [258, 10] width 14 height 7
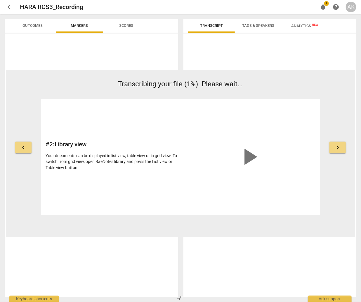
click at [280, 81] on p "Transcribing your file (1%). Please wait..." at bounding box center [180, 84] width 279 height 10
click at [277, 70] on div "keyboard_arrow_left Transcribing your file (6%). Please wait... # 4 : Make a Co…" at bounding box center [180, 153] width 349 height 167
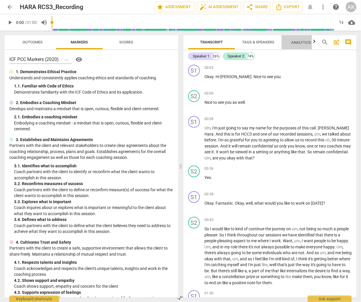
click at [305, 41] on span "Analytics New" at bounding box center [304, 42] width 27 height 4
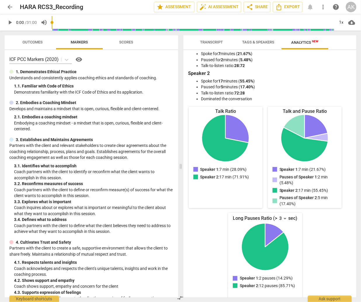
scroll to position [19, 0]
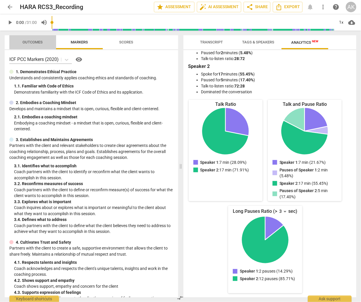
click at [27, 44] on span "Outcomes" at bounding box center [33, 42] width 20 height 4
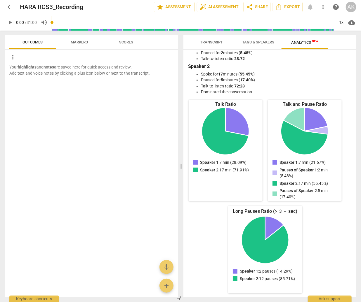
click at [76, 42] on span "Markers" at bounding box center [79, 42] width 17 height 4
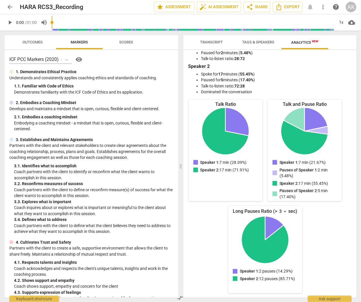
click at [122, 39] on span "Scores" at bounding box center [126, 43] width 28 height 8
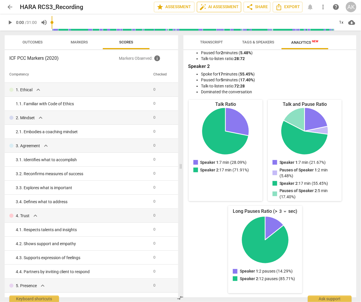
click at [225, 6] on span "auto_fix_high AI Assessment" at bounding box center [218, 7] width 39 height 7
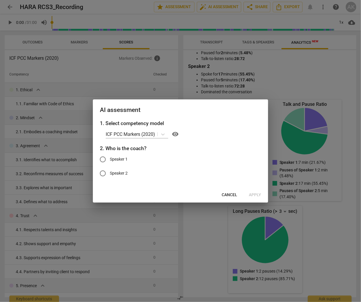
click at [120, 158] on span "Speaker 1" at bounding box center [119, 159] width 18 height 6
click at [110, 158] on input "Speaker 1" at bounding box center [103, 160] width 14 height 14
radio input "true"
click at [255, 196] on span "Apply" at bounding box center [255, 195] width 12 height 6
